Goal: Task Accomplishment & Management: Complete application form

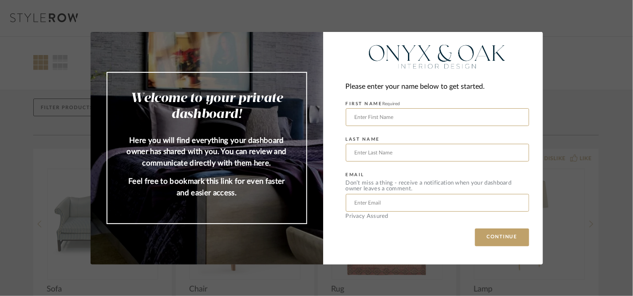
click at [569, 130] on div "Welcome to your private dashboard! Here you will find everything your dashboard…" at bounding box center [316, 148] width 633 height 296
click at [71, 101] on div "Welcome to your private dashboard! Here you will find everything your dashboard…" at bounding box center [316, 148] width 633 height 296
click at [362, 113] on input "text" at bounding box center [437, 117] width 183 height 18
type input "Giuli"
click at [353, 155] on input "text" at bounding box center [437, 153] width 183 height 18
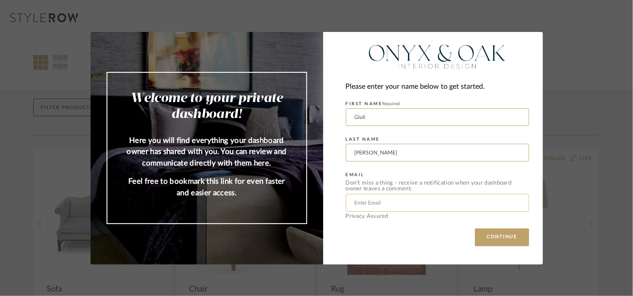
type input "[PERSON_NAME]"
click at [355, 202] on input "text" at bounding box center [437, 203] width 183 height 18
type input "[EMAIL_ADDRESS][DOMAIN_NAME]"
click at [512, 241] on button "CONTINUE" at bounding box center [502, 238] width 54 height 18
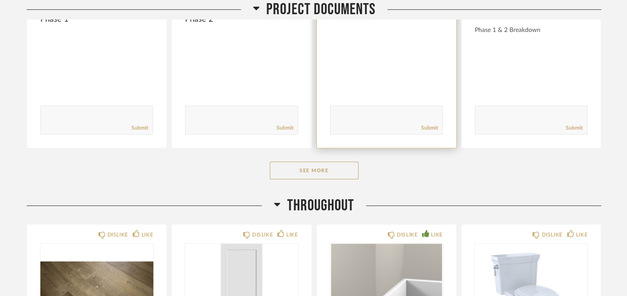
scroll to position [317, 0]
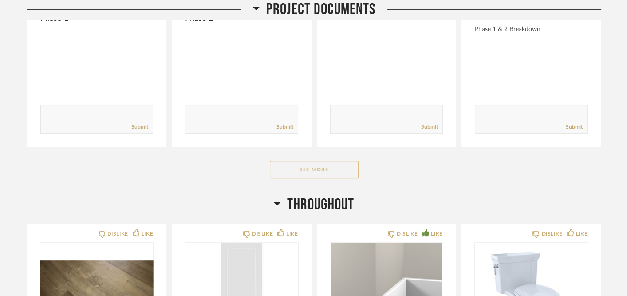
click at [345, 161] on button "See More" at bounding box center [314, 170] width 89 height 18
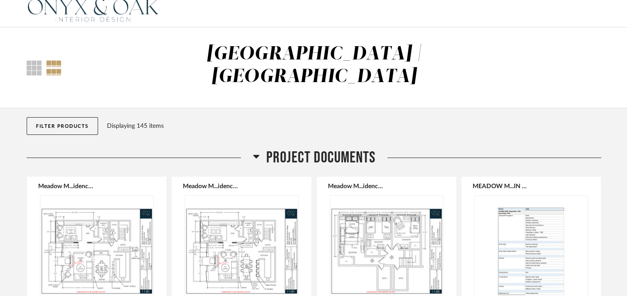
scroll to position [9, 0]
click at [75, 117] on button "Filter Products" at bounding box center [62, 126] width 71 height 18
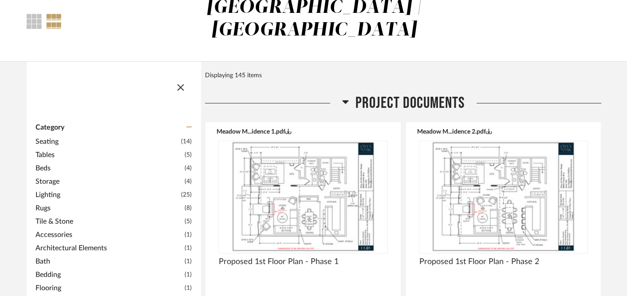
scroll to position [60, 0]
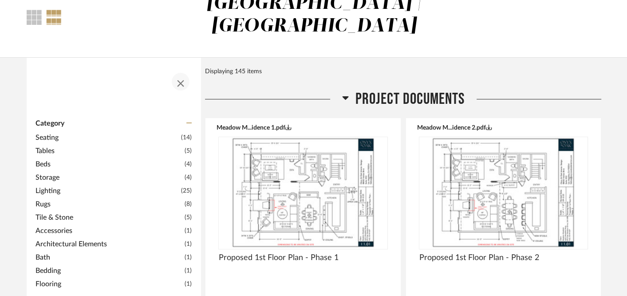
click at [182, 71] on span "button" at bounding box center [180, 81] width 21 height 21
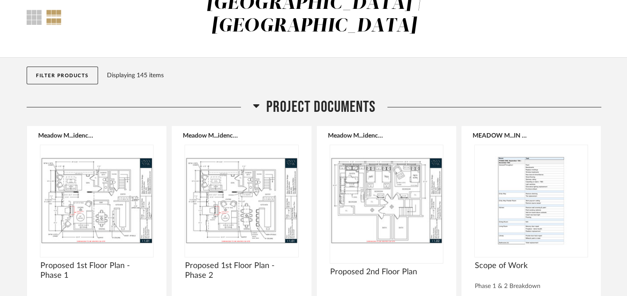
click at [259, 98] on h2 "Project Documents" at bounding box center [314, 107] width 123 height 19
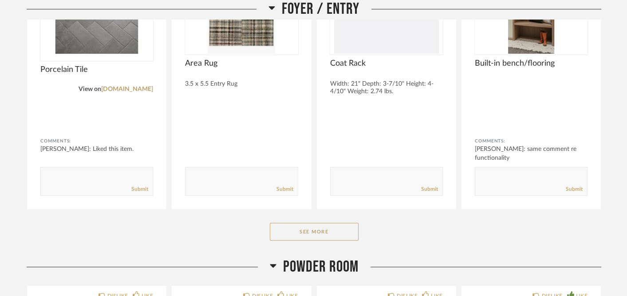
scroll to position [0, 0]
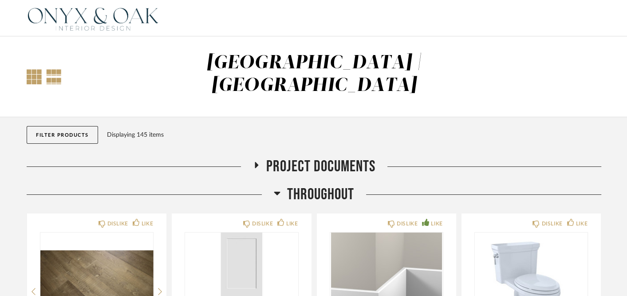
click at [32, 69] on div at bounding box center [34, 76] width 15 height 15
click at [36, 69] on div at bounding box center [34, 76] width 15 height 15
